Goal: Transaction & Acquisition: Purchase product/service

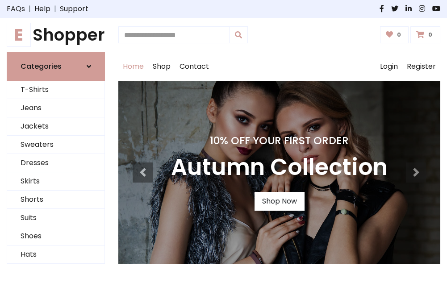
click at [223, 143] on h4 "10% Off Your First Order" at bounding box center [279, 140] width 217 height 13
click at [279, 202] on link "Shop Now" at bounding box center [280, 201] width 50 height 19
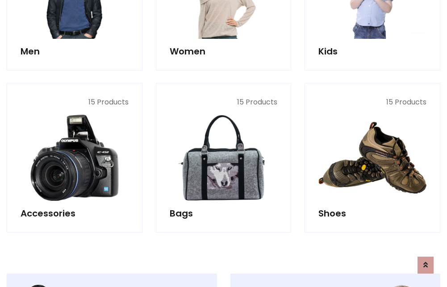
scroll to position [891, 0]
